Goal: Book appointment/travel/reservation

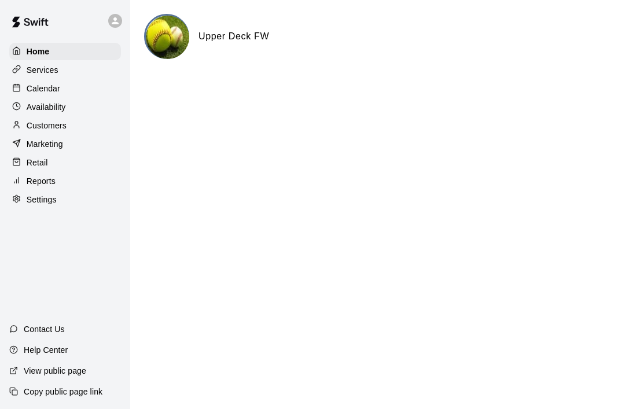
click at [32, 88] on p "Calendar" at bounding box center [44, 89] width 34 height 12
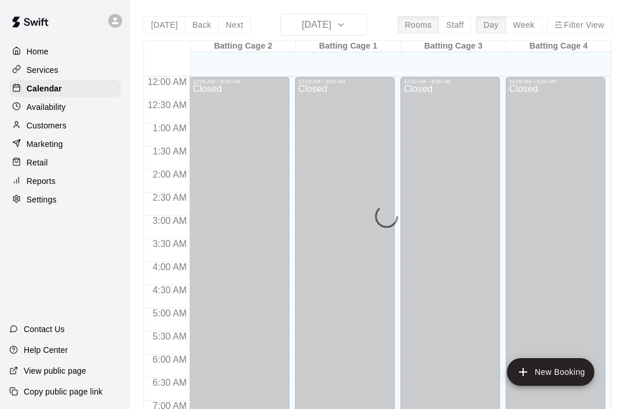
scroll to position [694, 0]
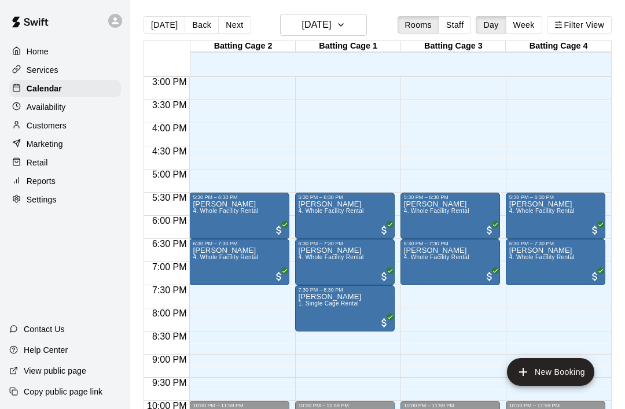
click at [345, 28] on icon "button" at bounding box center [340, 25] width 9 height 14
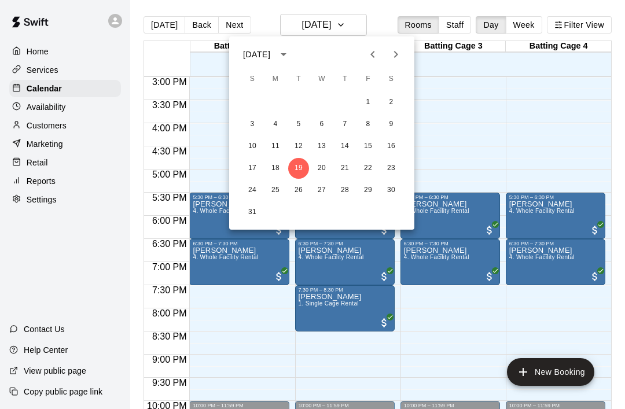
click at [391, 56] on icon "Next month" at bounding box center [396, 54] width 14 height 14
click at [339, 143] on button "18" at bounding box center [344, 146] width 21 height 21
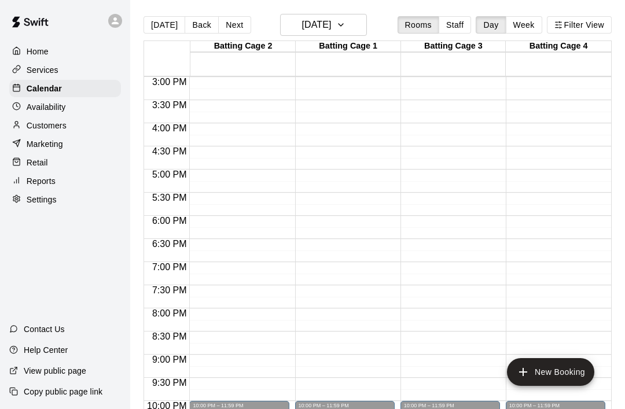
click at [351, 25] on button "[DATE]" at bounding box center [323, 25] width 87 height 22
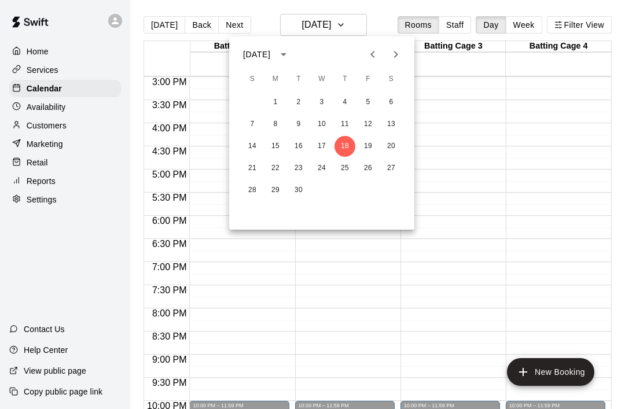
click at [337, 167] on button "25" at bounding box center [344, 168] width 21 height 21
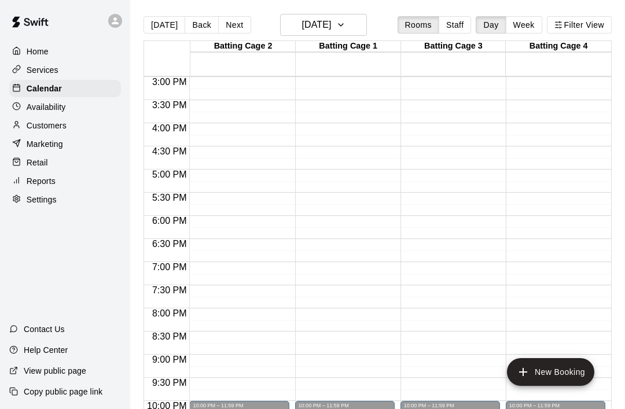
click at [345, 25] on icon "button" at bounding box center [340, 25] width 9 height 14
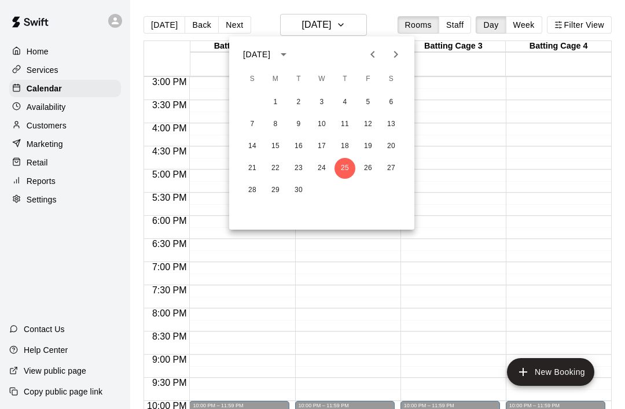
click at [386, 58] on button "Next month" at bounding box center [395, 54] width 23 height 23
click at [367, 57] on icon "Previous month" at bounding box center [372, 54] width 14 height 14
click at [343, 148] on button "18" at bounding box center [344, 146] width 21 height 21
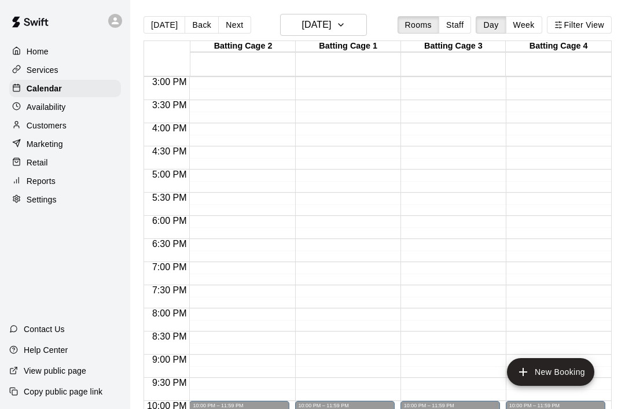
click at [560, 372] on button "New Booking" at bounding box center [550, 372] width 87 height 28
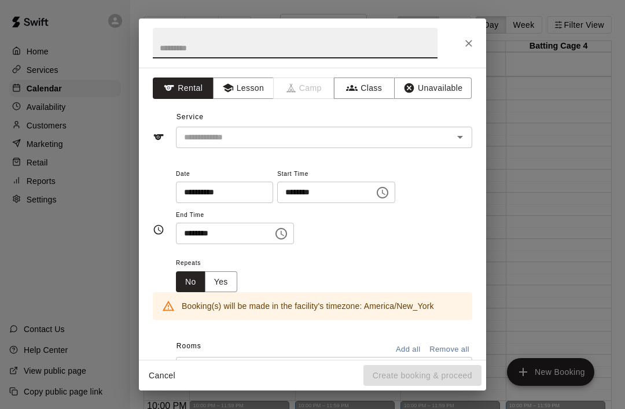
click at [181, 47] on input "text" at bounding box center [295, 43] width 285 height 31
click at [466, 134] on icon "Open" at bounding box center [460, 137] width 14 height 14
type input "**********"
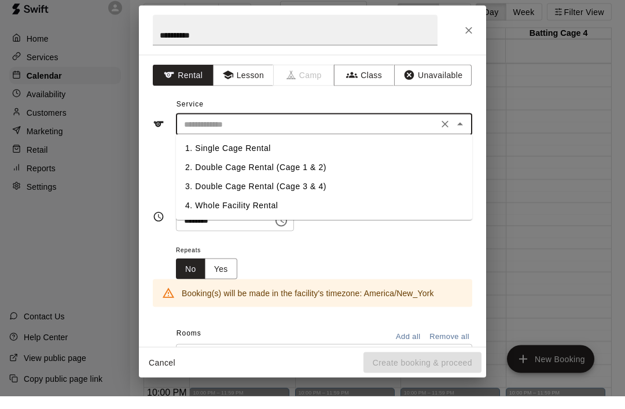
click at [207, 171] on li "2. Double Cage Rental (Cage 1 & 2)" at bounding box center [324, 180] width 296 height 19
type input "**********"
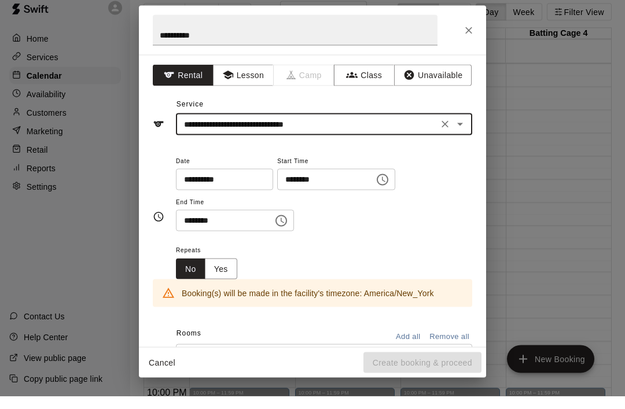
click at [285, 182] on input "********" at bounding box center [321, 192] width 89 height 21
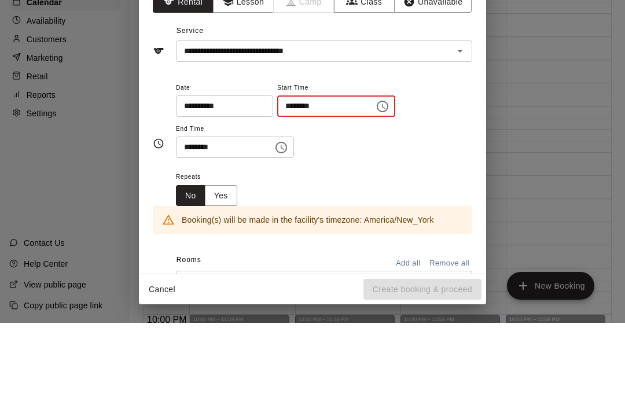
click at [375, 186] on icon "Choose time" at bounding box center [382, 193] width 14 height 14
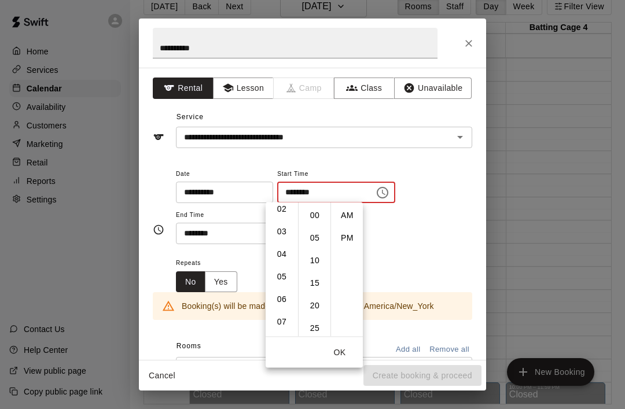
scroll to position [52, 0]
click at [278, 295] on li "06" at bounding box center [282, 298] width 28 height 21
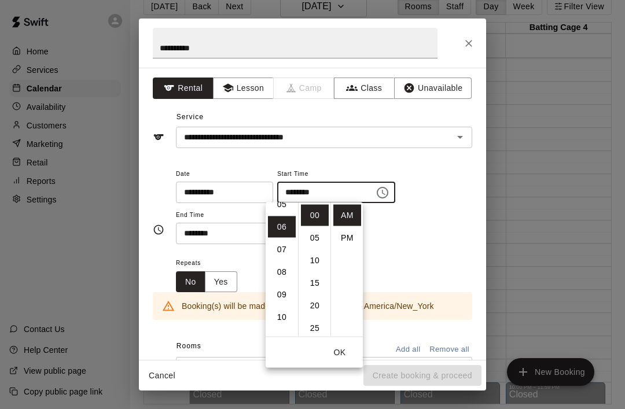
scroll to position [135, 0]
click at [346, 234] on li "PM" at bounding box center [347, 237] width 28 height 21
type input "********"
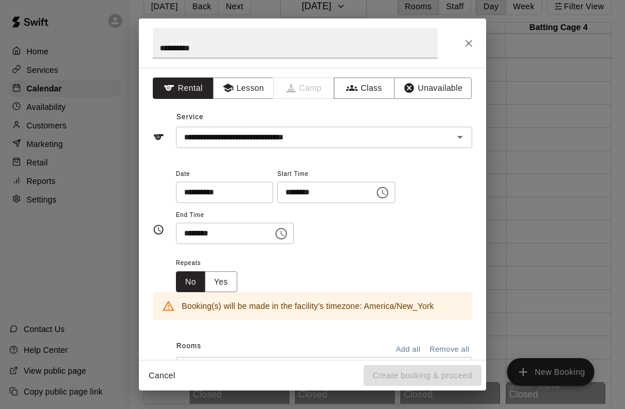
scroll to position [19, 0]
click at [209, 237] on input "********" at bounding box center [220, 233] width 89 height 21
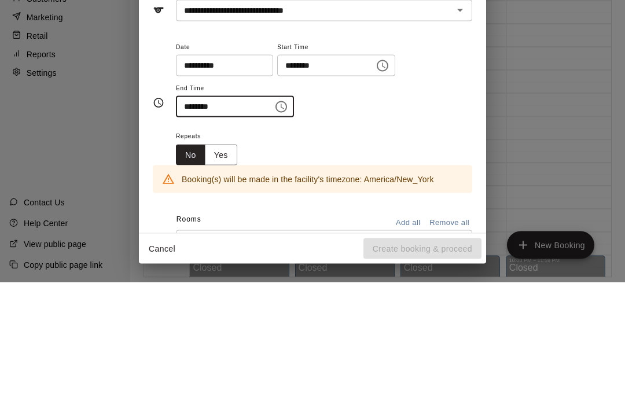
type input "********"
click at [226, 271] on button "Yes" at bounding box center [221, 281] width 32 height 21
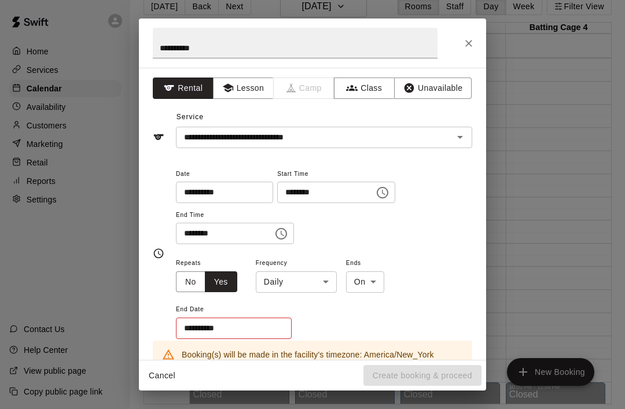
click at [521, 191] on div "**********" at bounding box center [312, 204] width 625 height 409
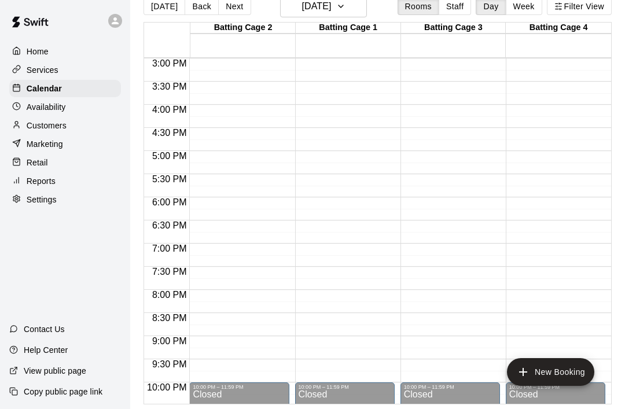
click at [564, 386] on button "New Booking" at bounding box center [550, 372] width 87 height 28
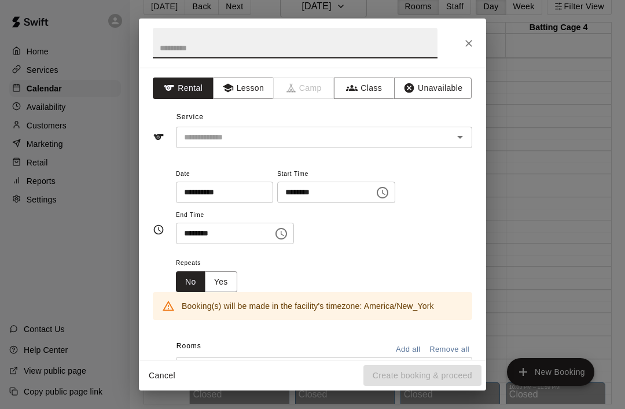
click at [220, 274] on button "Yes" at bounding box center [221, 281] width 32 height 21
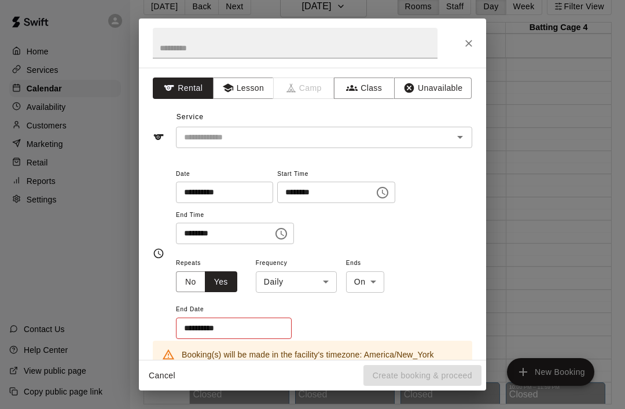
click at [274, 279] on body "Home Services Calendar Availability Customers Marketing Retail Reports Settings…" at bounding box center [312, 194] width 625 height 427
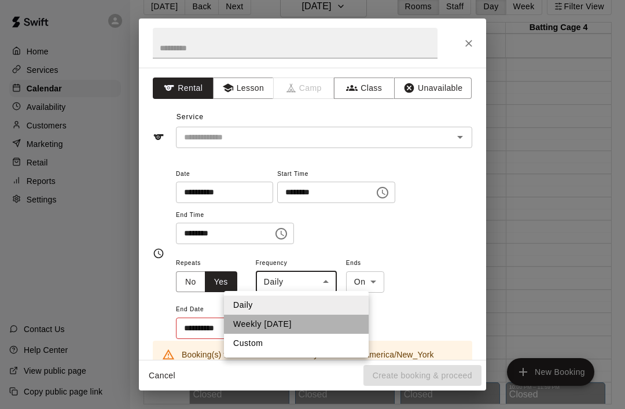
click at [240, 322] on li "Weekly [DATE]" at bounding box center [296, 324] width 145 height 19
type input "******"
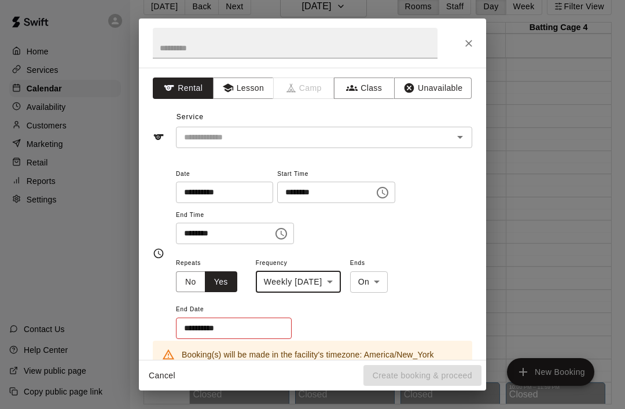
click at [401, 276] on body "Home Services Calendar Availability Customers Marketing Retail Reports Settings…" at bounding box center [312, 194] width 625 height 427
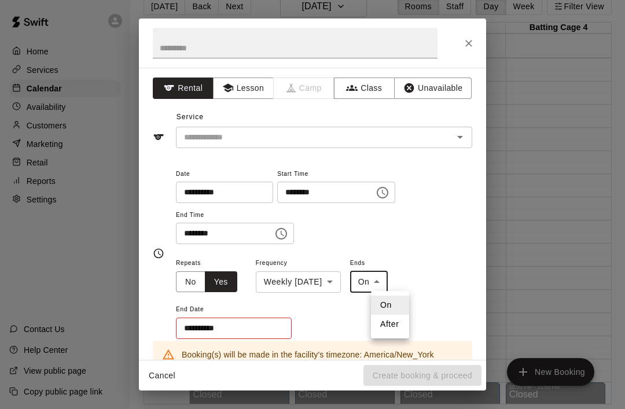
click at [195, 326] on div at bounding box center [312, 204] width 625 height 409
click at [210, 323] on input "**********" at bounding box center [230, 327] width 108 height 21
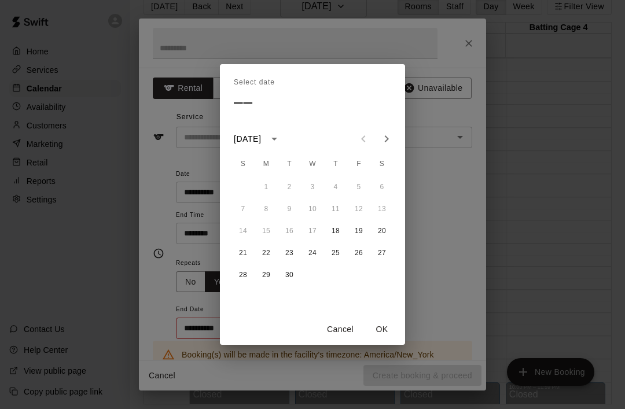
click at [382, 146] on icon "Next month" at bounding box center [386, 139] width 14 height 14
click at [327, 285] on button "30" at bounding box center [335, 274] width 21 height 21
type input "**********"
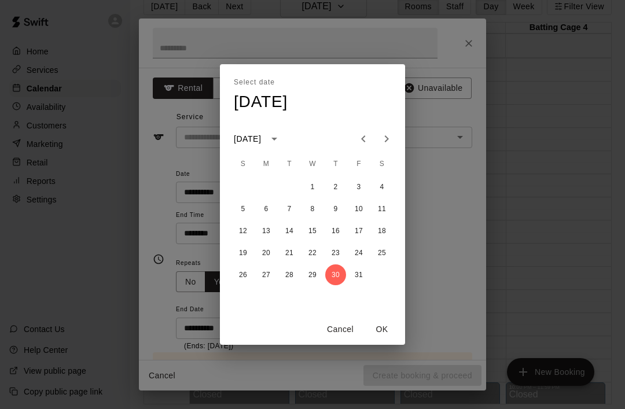
click at [385, 340] on button "OK" at bounding box center [381, 329] width 37 height 21
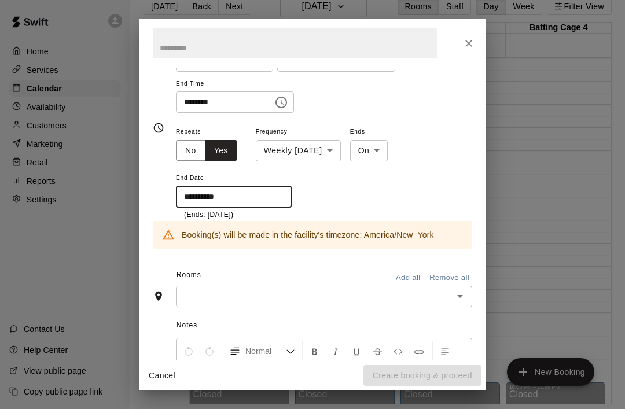
scroll to position [132, 0]
click at [465, 294] on icon "Open" at bounding box center [460, 295] width 14 height 14
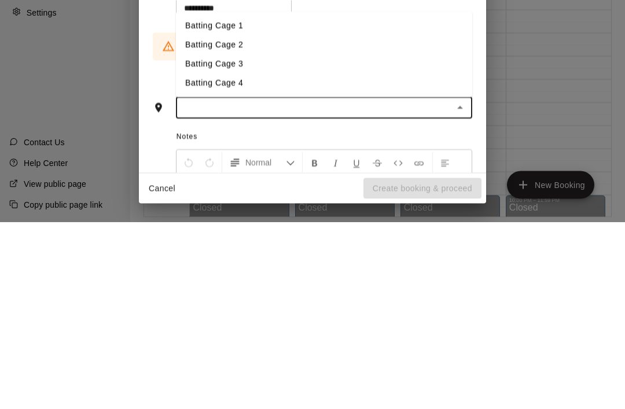
click at [206, 204] on li "Batting Cage 1" at bounding box center [324, 213] width 296 height 19
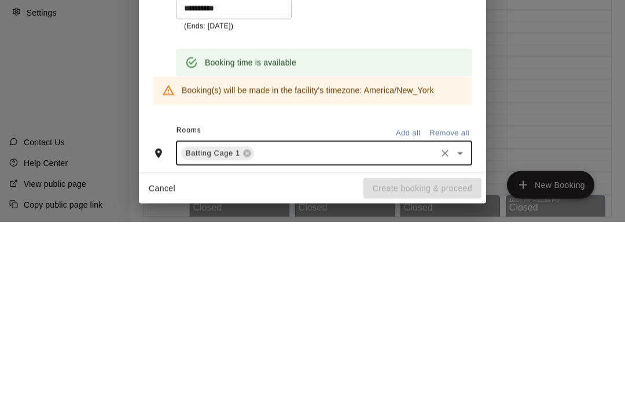
click at [464, 334] on icon "Open" at bounding box center [460, 341] width 14 height 14
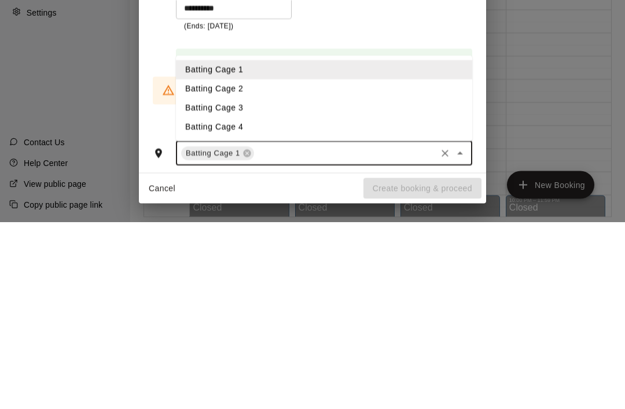
click at [207, 267] on li "Batting Cage 2" at bounding box center [324, 276] width 296 height 19
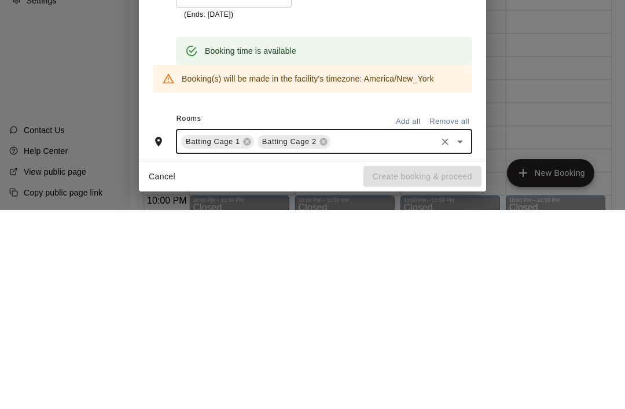
scroll to position [0, 0]
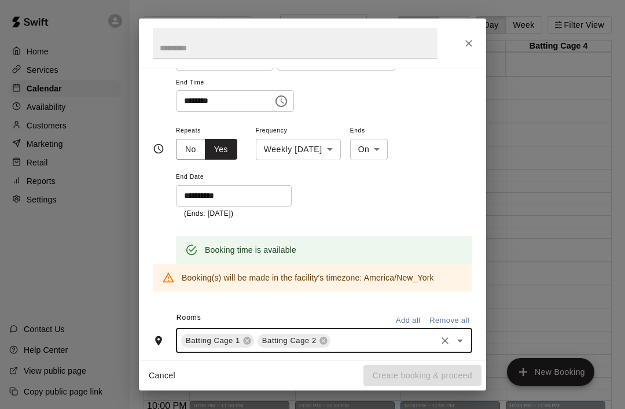
click at [187, 42] on input "text" at bounding box center [295, 43] width 285 height 31
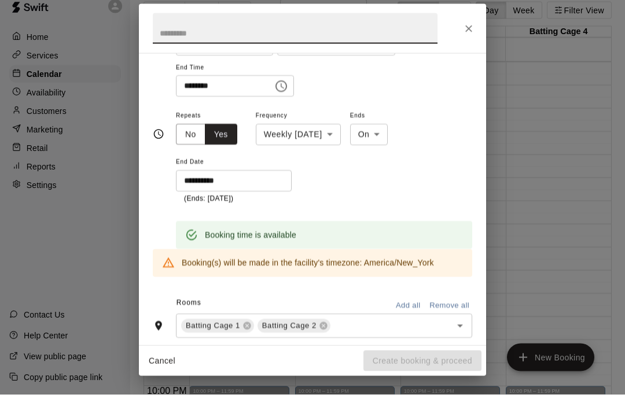
click at [474, 38] on icon "Close" at bounding box center [469, 44] width 12 height 12
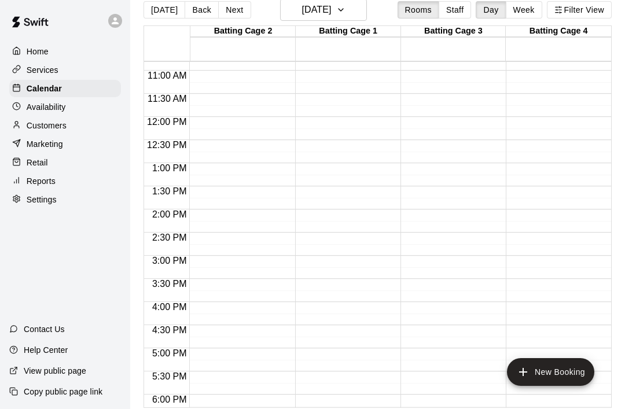
scroll to position [499, 0]
click at [556, 368] on button "New Booking" at bounding box center [550, 372] width 87 height 28
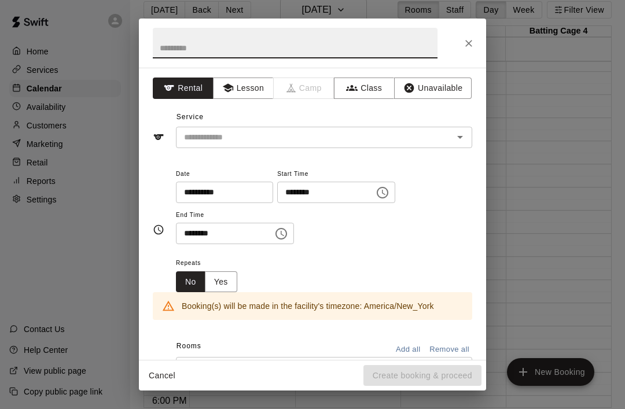
click at [182, 52] on input "text" at bounding box center [295, 43] width 285 height 31
click at [463, 132] on icon "Open" at bounding box center [460, 137] width 14 height 14
type input "**********"
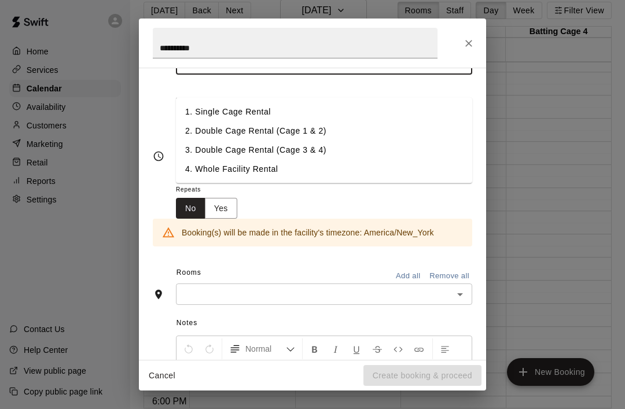
scroll to position [78, 0]
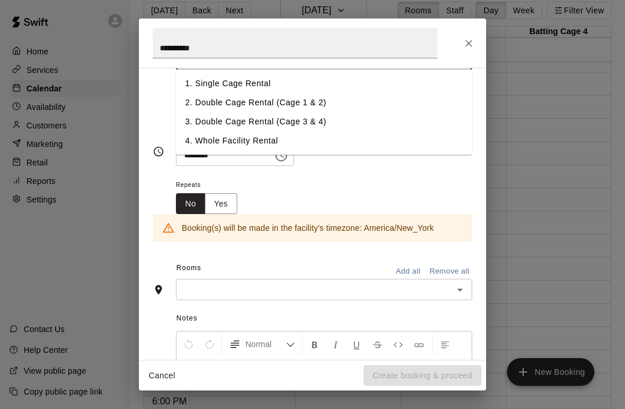
click at [204, 104] on li "2. Double Cage Rental (Cage 1 & 2)" at bounding box center [324, 102] width 296 height 19
type input "**********"
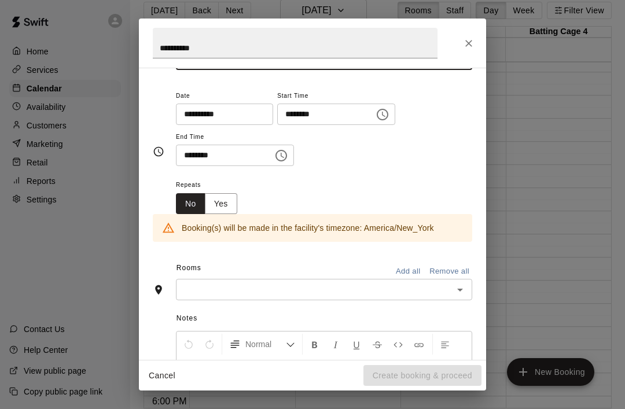
click at [375, 108] on icon "Choose time, selected time is 11:00 PM" at bounding box center [382, 115] width 14 height 14
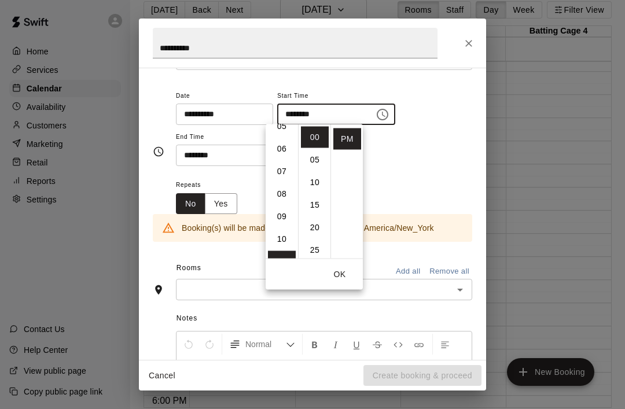
scroll to position [121, 0]
click at [276, 153] on li "06" at bounding box center [282, 151] width 28 height 21
type input "********"
click at [331, 271] on button "OK" at bounding box center [339, 274] width 37 height 21
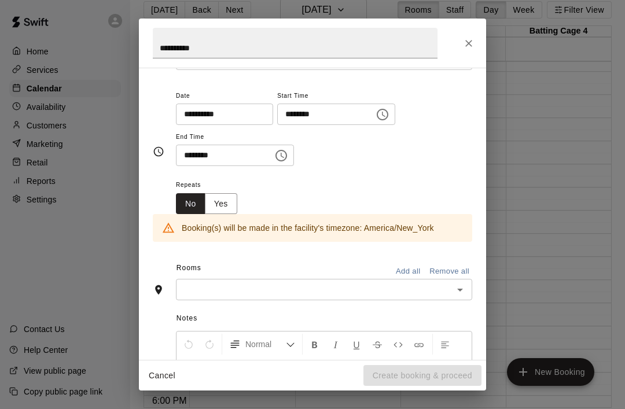
click at [274, 156] on icon "Choose time, selected time is 11:30 PM" at bounding box center [281, 156] width 14 height 14
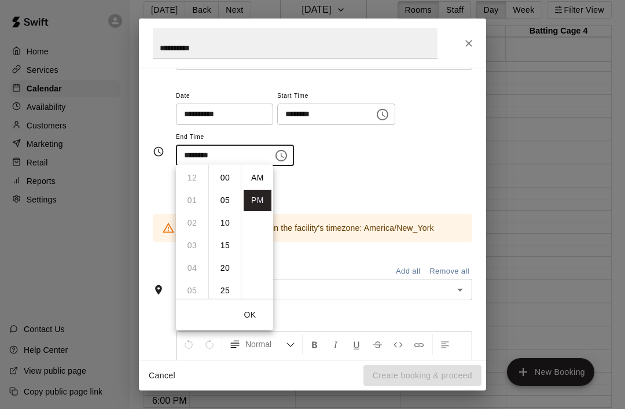
scroll to position [21, 0]
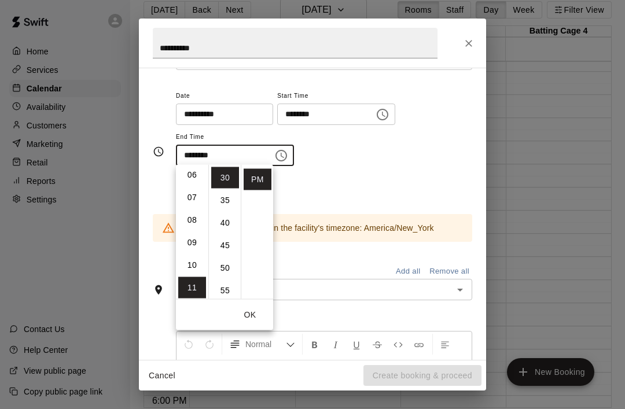
click at [189, 195] on li "07" at bounding box center [192, 197] width 28 height 21
type input "********"
click at [247, 315] on button "OK" at bounding box center [249, 314] width 37 height 21
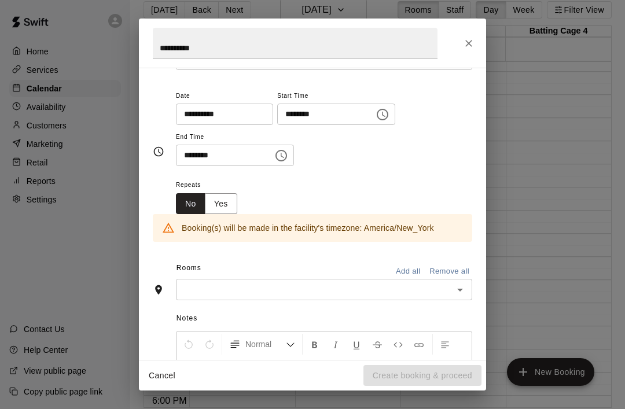
click at [223, 200] on button "Yes" at bounding box center [221, 203] width 32 height 21
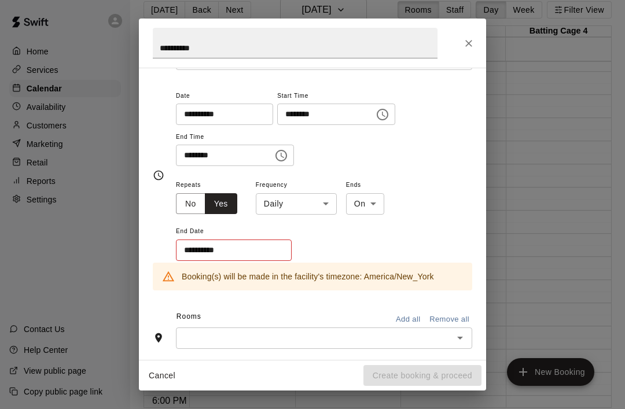
click at [302, 204] on body "**********" at bounding box center [312, 198] width 625 height 427
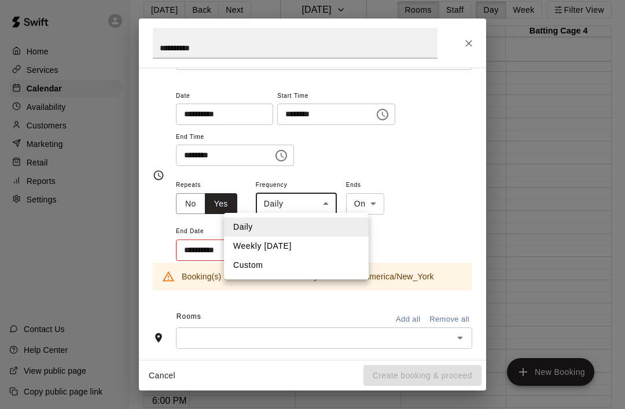
click at [243, 249] on li "Weekly [DATE]" at bounding box center [296, 246] width 145 height 19
type input "******"
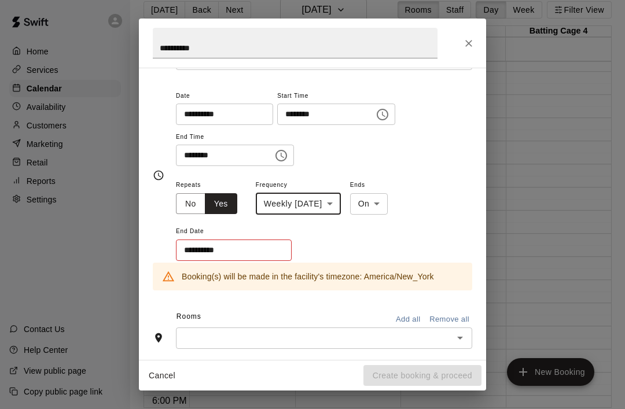
click at [217, 250] on input "**********" at bounding box center [230, 249] width 108 height 21
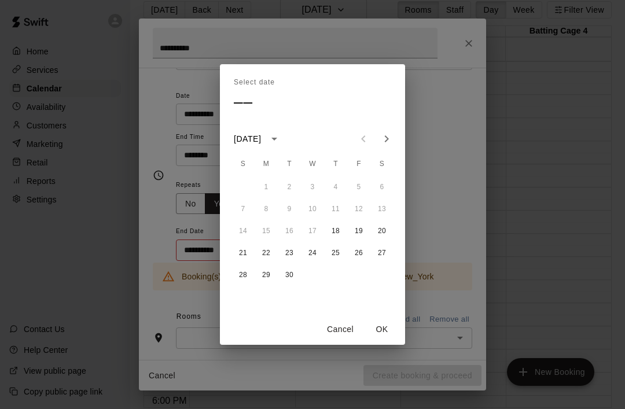
click at [391, 131] on button "Next month" at bounding box center [386, 138] width 23 height 23
click at [326, 275] on button "30" at bounding box center [335, 274] width 21 height 21
type input "**********"
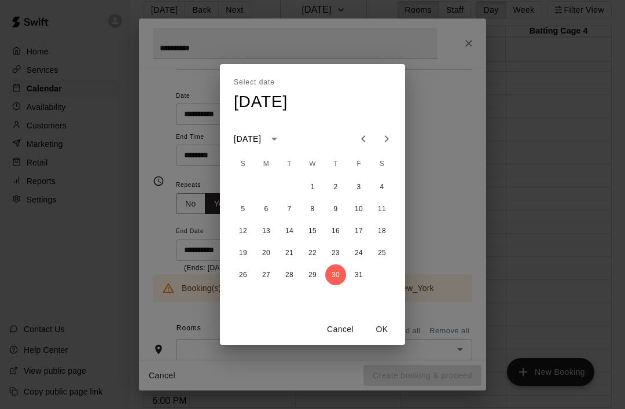
click at [381, 324] on button "OK" at bounding box center [381, 329] width 37 height 21
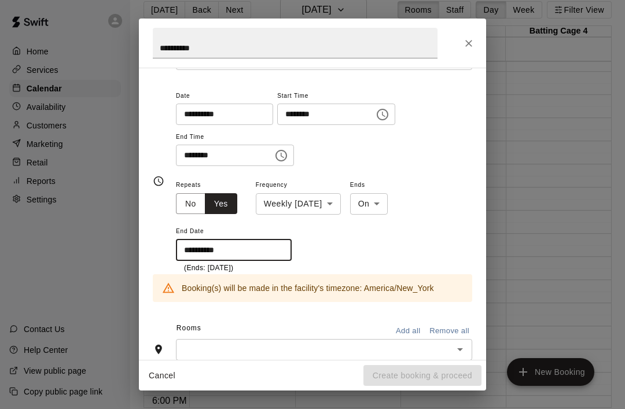
click at [465, 349] on icon "Open" at bounding box center [460, 349] width 14 height 14
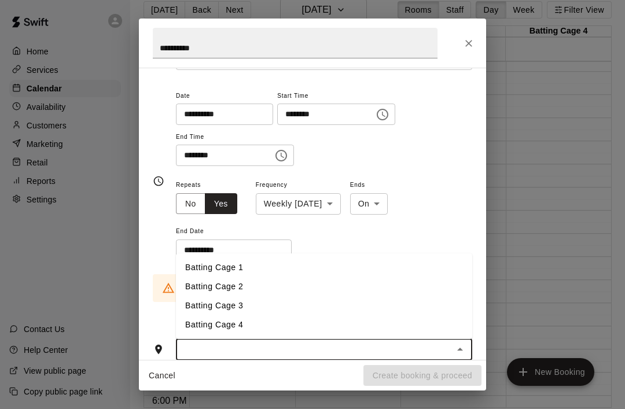
scroll to position [39, 0]
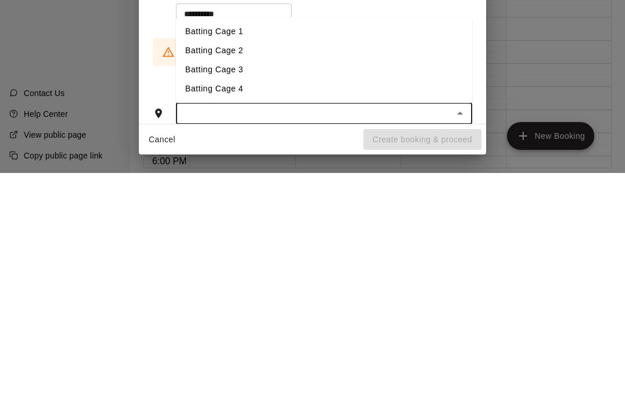
click at [197, 258] on li "Batting Cage 1" at bounding box center [324, 267] width 296 height 19
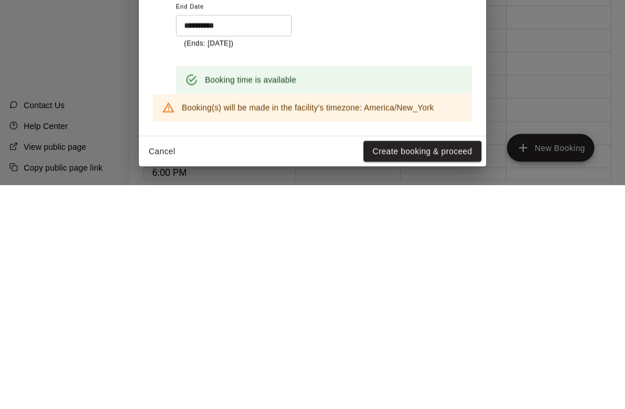
scroll to position [50, 0]
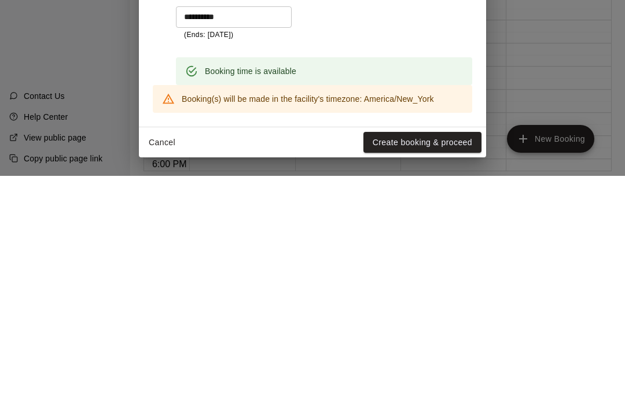
click at [450, 365] on button "Create booking & proceed" at bounding box center [422, 375] width 118 height 21
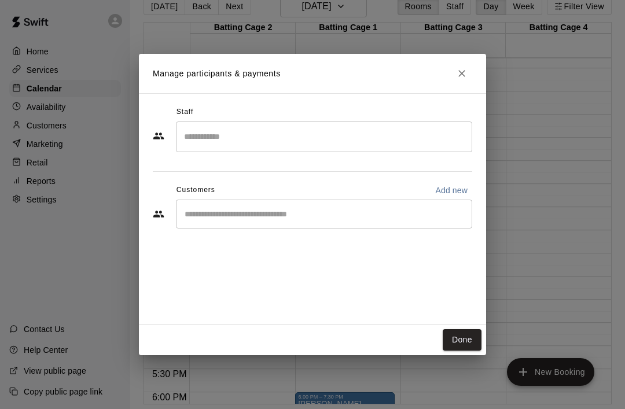
click at [470, 334] on button "Done" at bounding box center [461, 339] width 39 height 21
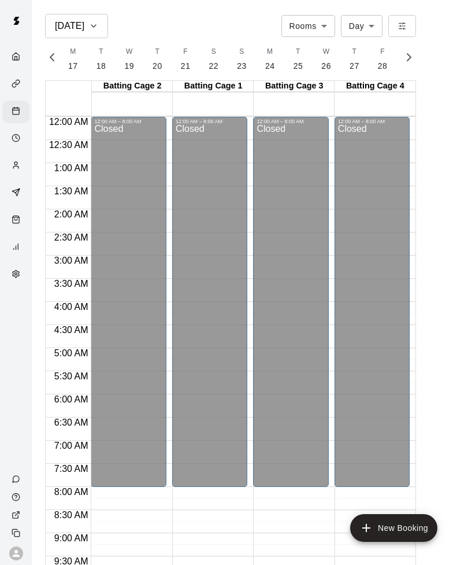
scroll to position [0, 5586]
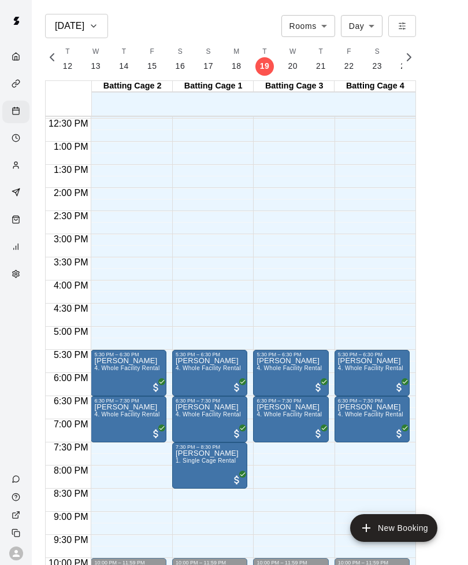
scroll to position [577, 0]
click at [89, 29] on icon "button" at bounding box center [93, 26] width 9 height 14
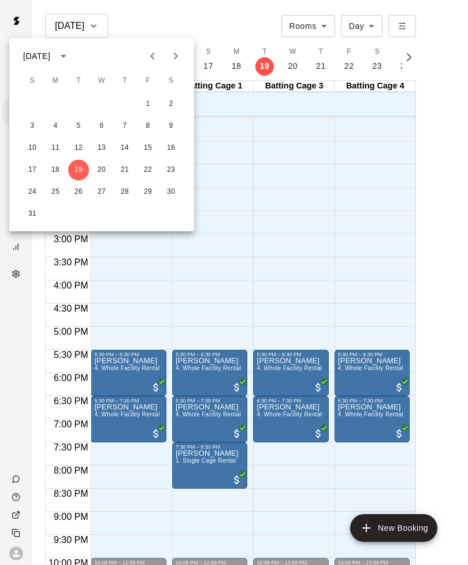
click at [172, 62] on icon "Next month" at bounding box center [176, 56] width 14 height 14
click at [123, 147] on button "18" at bounding box center [124, 148] width 21 height 21
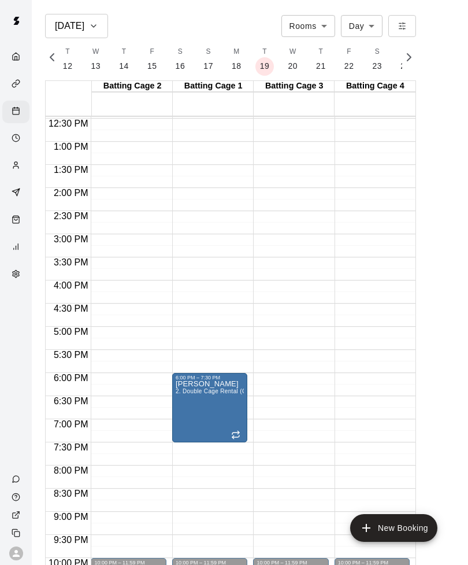
scroll to position [0, 5631]
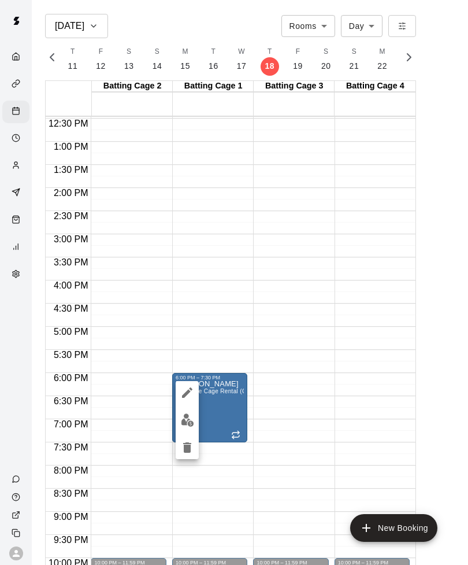
click at [187, 389] on icon "edit" at bounding box center [187, 393] width 14 height 14
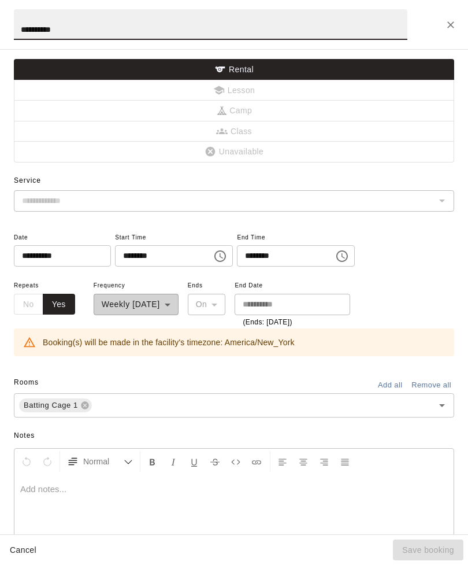
type input "**********"
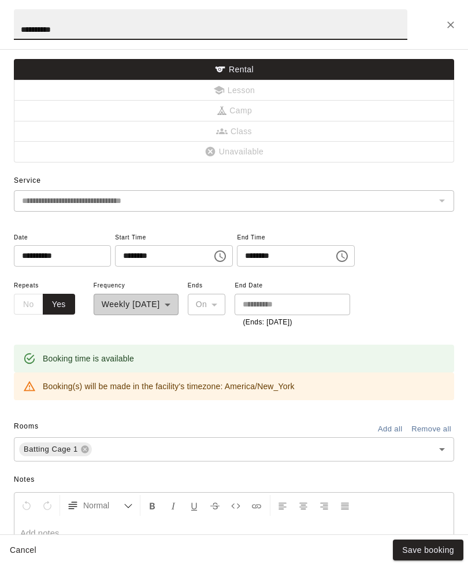
click at [443, 449] on icon "Open" at bounding box center [442, 449] width 14 height 14
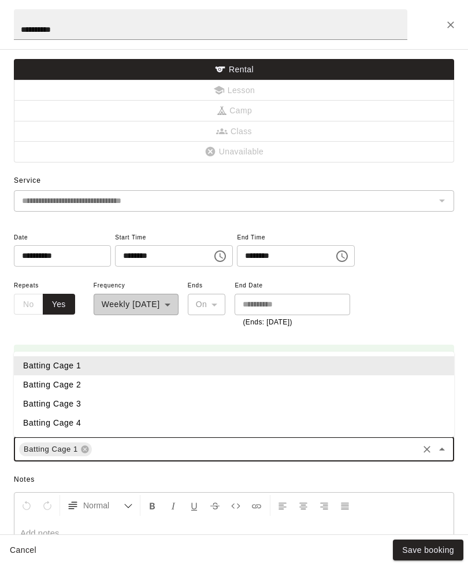
scroll to position [56, 0]
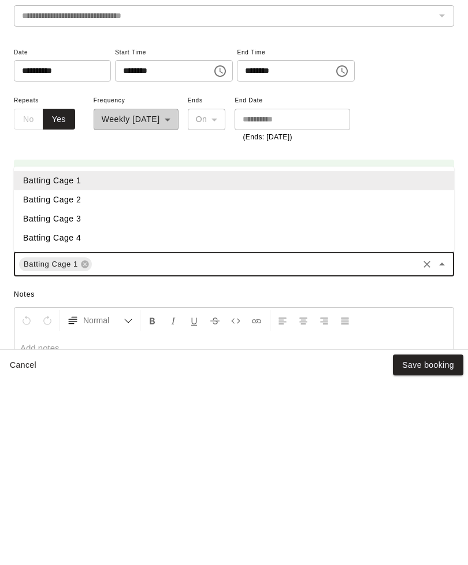
click at [45, 375] on li "Batting Cage 2" at bounding box center [234, 384] width 441 height 19
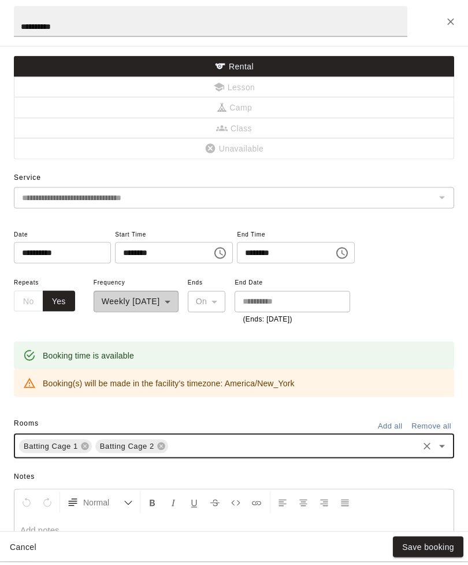
click at [444, 196] on div "The service of an existing booking cannot be changed" at bounding box center [441, 201] width 15 height 16
click at [419, 249] on div "**********" at bounding box center [234, 301] width 441 height 142
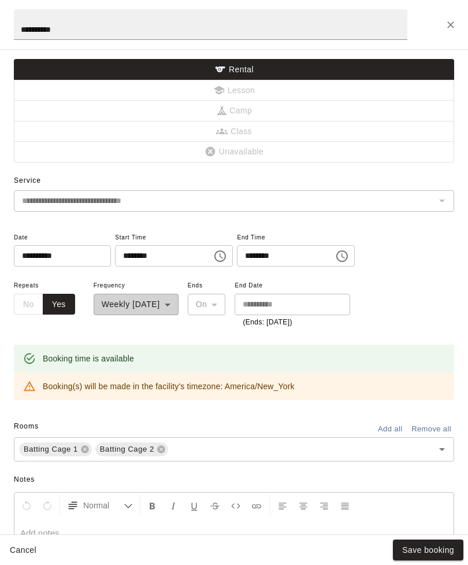
scroll to position [0, 0]
click at [442, 202] on div "The service of an existing booking cannot be changed" at bounding box center [441, 201] width 15 height 16
click at [441, 197] on div "The service of an existing booking cannot be changed" at bounding box center [441, 201] width 15 height 16
click at [434, 552] on button "Save booking" at bounding box center [428, 550] width 71 height 21
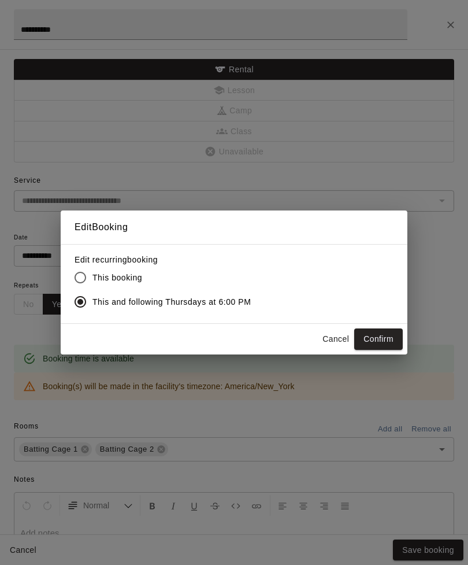
click at [380, 332] on button "Confirm" at bounding box center [378, 338] width 49 height 21
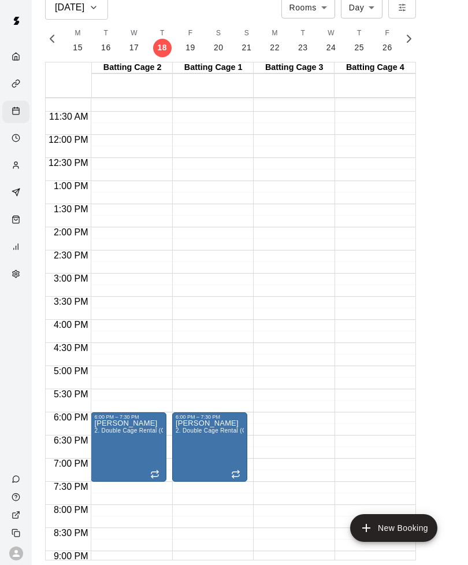
scroll to position [0, 5786]
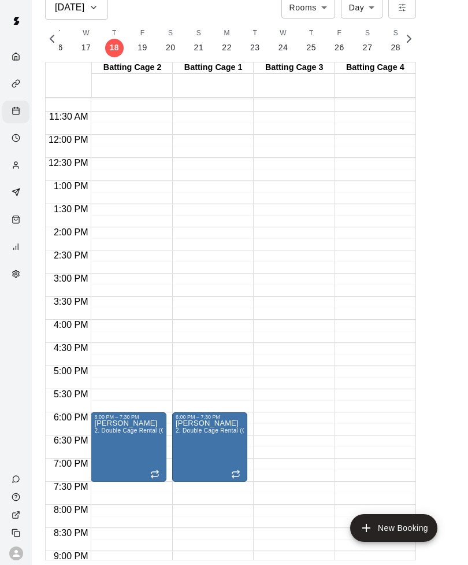
click at [306, 42] on p "25" at bounding box center [311, 48] width 10 height 12
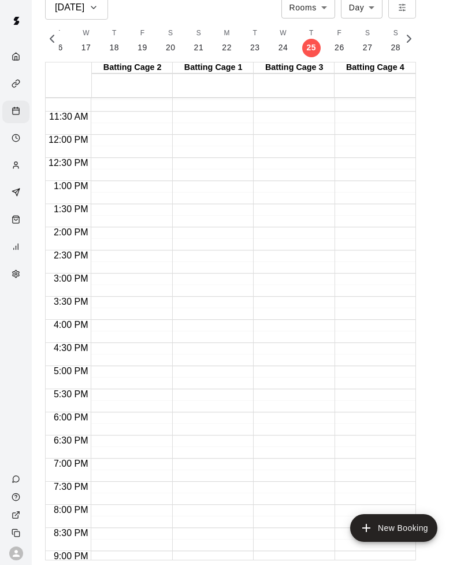
scroll to position [0, 5821]
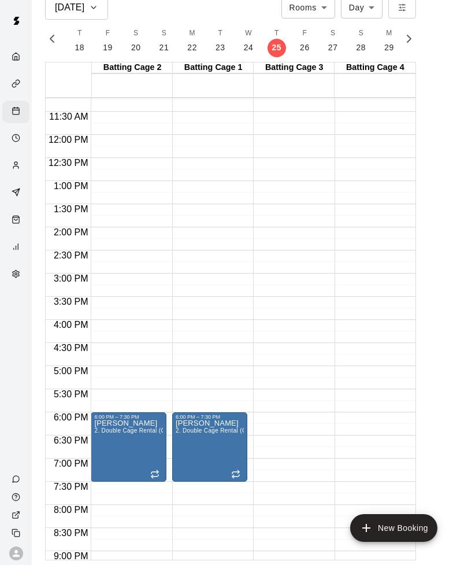
click at [412, 24] on button "button" at bounding box center [409, 40] width 14 height 33
click at [308, 24] on button "T 2" at bounding box center [307, 40] width 25 height 33
click at [412, 32] on icon "button" at bounding box center [409, 39] width 14 height 14
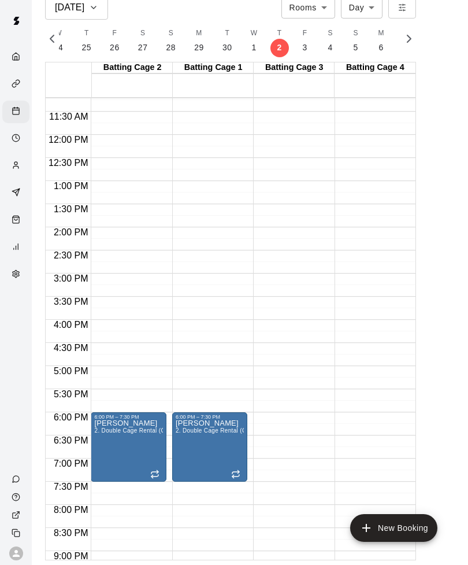
scroll to position [0, 6173]
click at [286, 24] on button "T 9" at bounding box center [295, 40] width 25 height 33
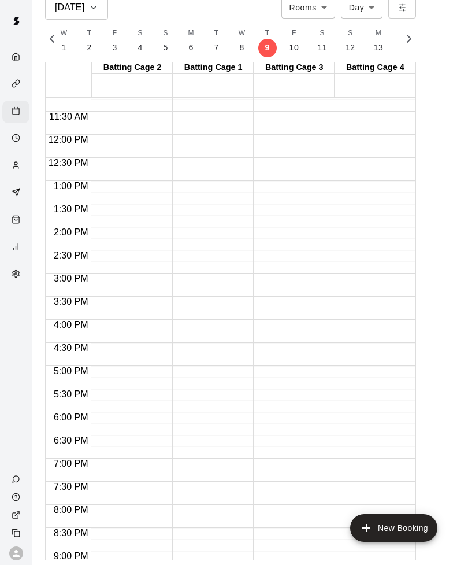
scroll to position [0, 6201]
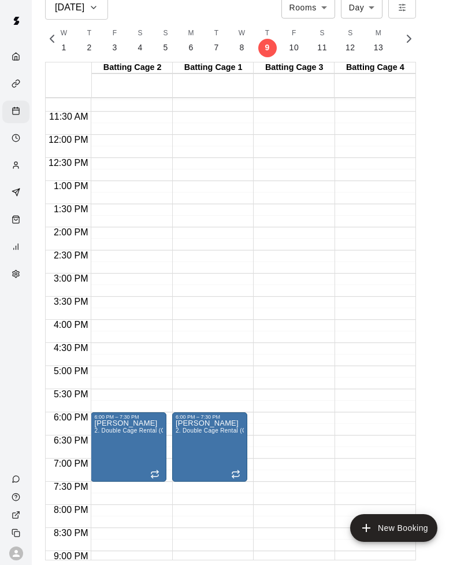
click at [411, 35] on icon "button" at bounding box center [409, 38] width 3 height 7
click at [297, 42] on p "16" at bounding box center [302, 48] width 10 height 12
click at [412, 32] on icon "button" at bounding box center [409, 39] width 14 height 14
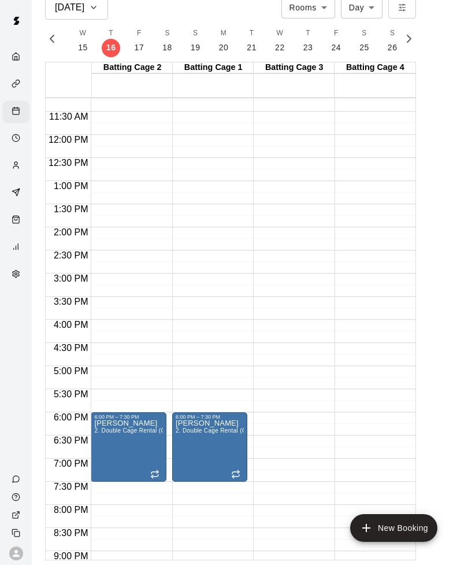
scroll to position [0, 6553]
click at [304, 42] on p "23" at bounding box center [309, 48] width 10 height 12
click at [411, 32] on icon "button" at bounding box center [409, 39] width 14 height 14
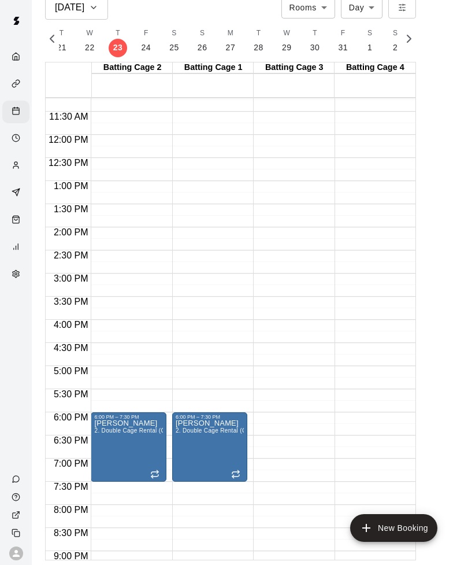
click at [311, 42] on p "30" at bounding box center [316, 48] width 10 height 12
